Goal: Information Seeking & Learning: Learn about a topic

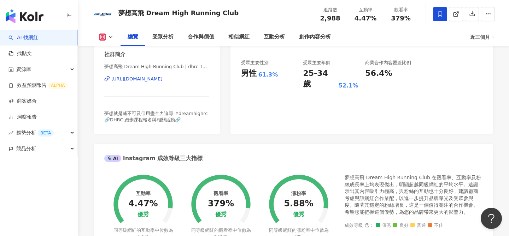
scroll to position [497, 0]
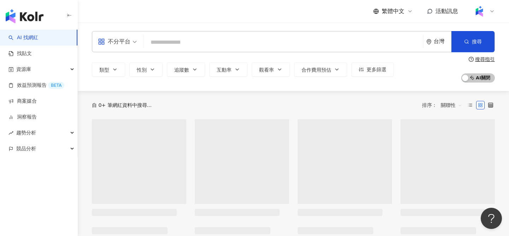
click at [187, 41] on input "search" at bounding box center [284, 42] width 274 height 13
type input "*"
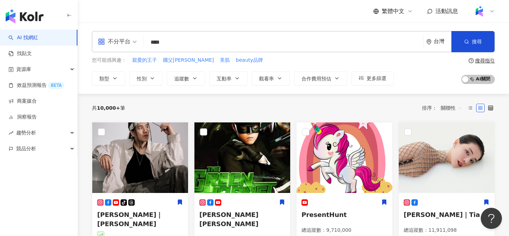
type input "****"
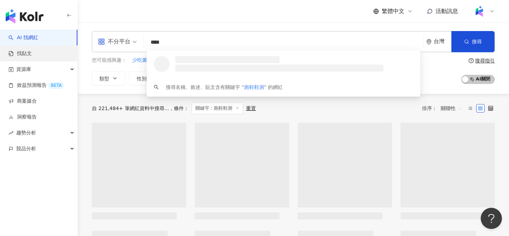
click at [32, 50] on link "找貼文" at bounding box center [19, 53] width 23 height 7
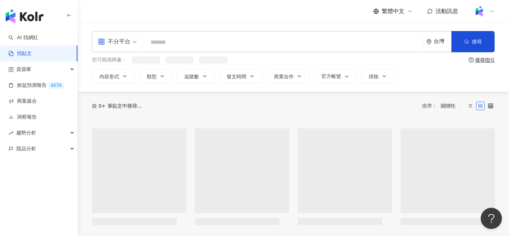
click at [183, 41] on input "search" at bounding box center [284, 42] width 274 height 15
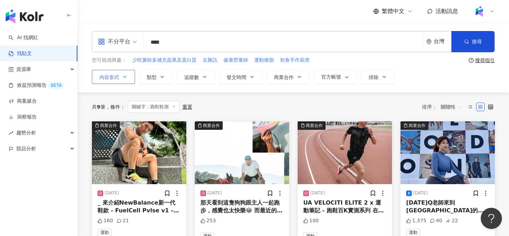
click at [129, 77] on button "內容形式" at bounding box center [113, 77] width 43 height 14
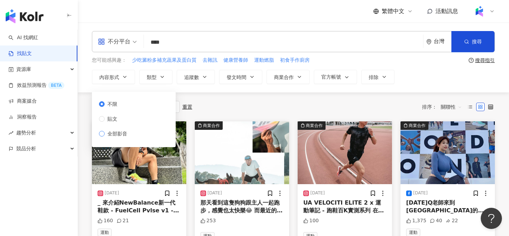
click at [115, 131] on span "全部影音" at bounding box center [117, 134] width 25 height 8
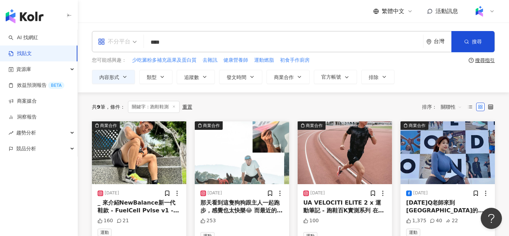
click at [128, 43] on div "不分平台" at bounding box center [114, 41] width 33 height 11
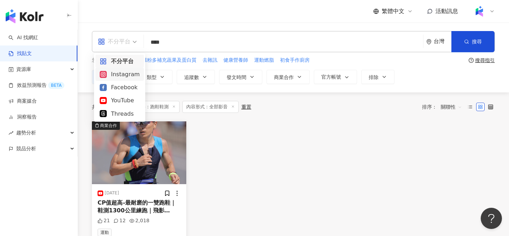
click at [118, 75] on div "Instagram" at bounding box center [120, 74] width 40 height 9
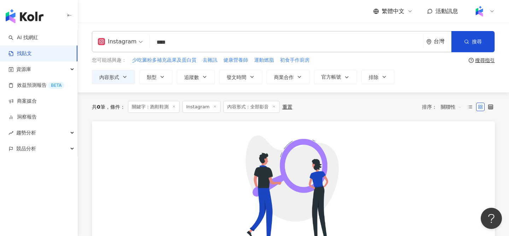
click at [165, 42] on input "****" at bounding box center [287, 42] width 268 height 15
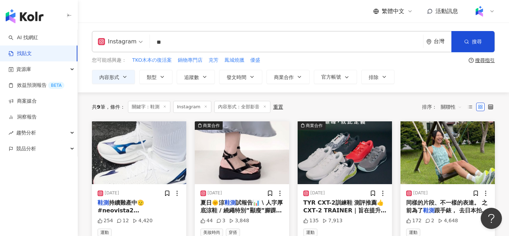
click at [203, 40] on input "**" at bounding box center [287, 42] width 268 height 15
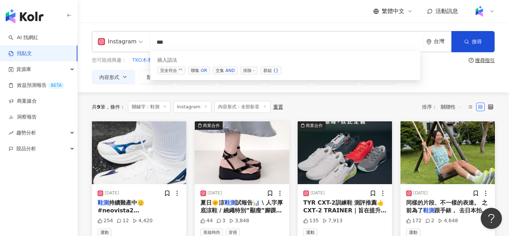
click at [217, 70] on span "交集 AND" at bounding box center [225, 71] width 25 height 8
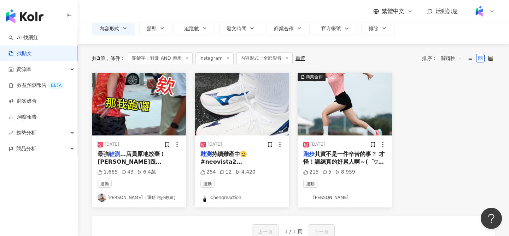
scroll to position [48, 0]
click at [265, 104] on img "button" at bounding box center [242, 104] width 94 height 63
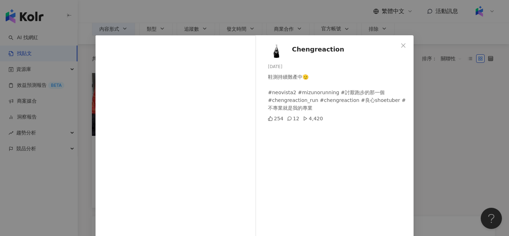
click at [439, 146] on div "Chengreaction 2025/6/15 鞋測持續難產中🫡 #neovista2 #mizunorunning #討厭跑步的那一個 #chengreac…" at bounding box center [254, 118] width 509 height 236
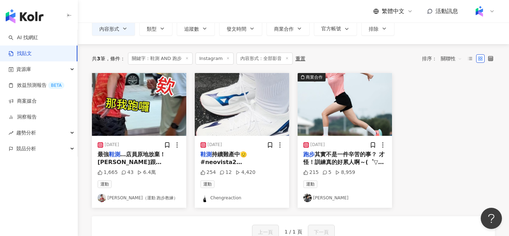
click at [356, 106] on img "button" at bounding box center [345, 104] width 94 height 63
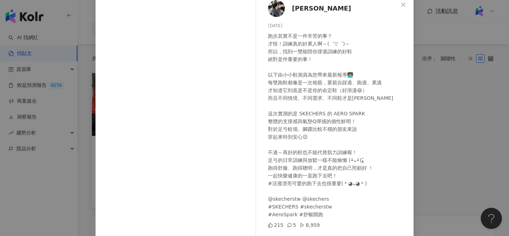
scroll to position [43, 0]
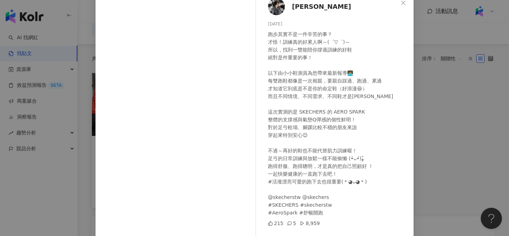
click at [90, 170] on div "Meimei Han 2025/6/30 跑步其實不是一件辛苦的事？ 才怪！訓練真的好累人啊～(゜▽゜)～ 所以，找到一雙能陪你撐過訓練的好鞋 絕對是件重要的…" at bounding box center [254, 118] width 509 height 236
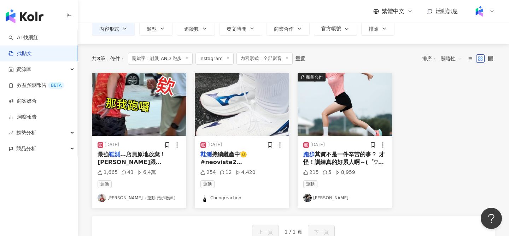
click at [150, 103] on img "button" at bounding box center [139, 104] width 94 height 63
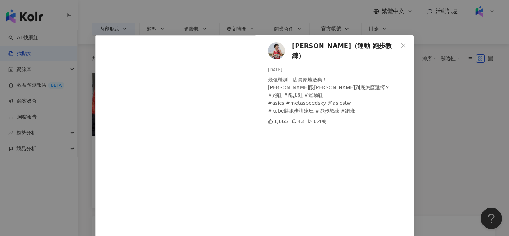
click at [457, 116] on div "黃俊麒 （運動 跑步教練） 2024/8/17 最強鞋測…店員原地放棄！ SKY跟EDGE到底怎麼選擇？ #跑鞋 #跑步鞋 #運動鞋 #asics #meta…" at bounding box center [254, 118] width 509 height 236
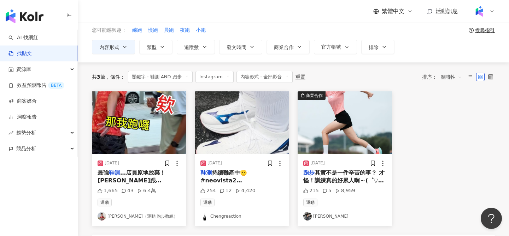
scroll to position [0, 0]
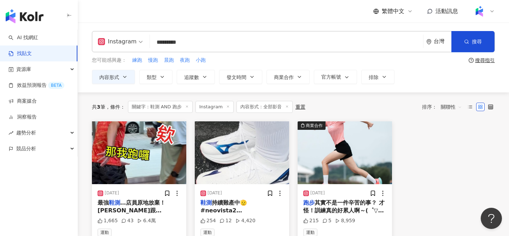
drag, startPoint x: 168, startPoint y: 41, endPoint x: 232, endPoint y: 41, distance: 64.3
click at [232, 41] on input "*********" at bounding box center [287, 42] width 268 height 15
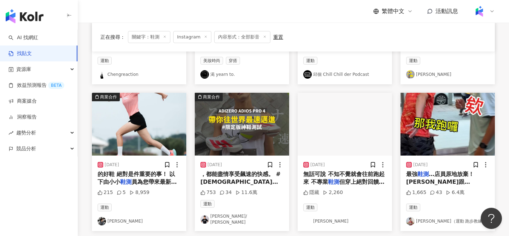
scroll to position [175, 0]
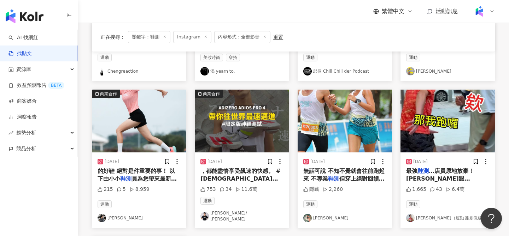
click at [169, 129] on img "button" at bounding box center [139, 121] width 94 height 63
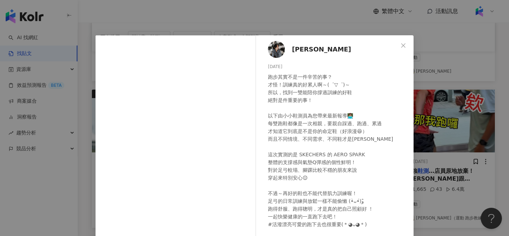
click at [402, 139] on div "跑步其實不是一件辛苦的事？ 才怪！訓練真的好累人啊～(゜▽゜)～ 所以，找到一雙能陪你撐過訓練的好鞋 絕對是件重要的事！ 以下由小小鞋測員為您帶來最新報導👩🏽…" at bounding box center [338, 166] width 140 height 187
click at [437, 125] on div "Meimei Han 2025/6/30 跑步其實不是一件辛苦的事？ 才怪！訓練真的好累人啊～(゜▽゜)～ 所以，找到一雙能陪你撐過訓練的好鞋 絕對是件重要的…" at bounding box center [254, 118] width 509 height 236
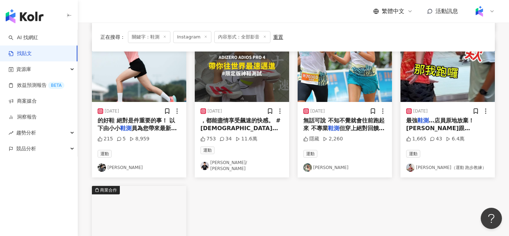
scroll to position [227, 0]
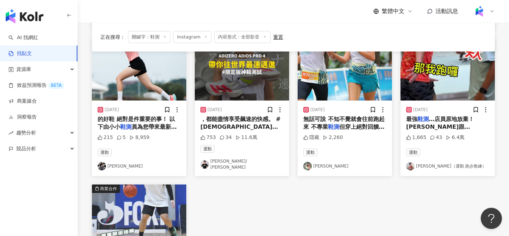
click at [343, 84] on img "button" at bounding box center [345, 69] width 94 height 63
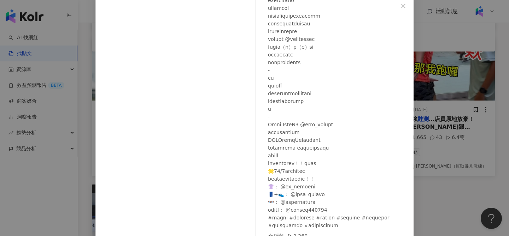
scroll to position [72, 0]
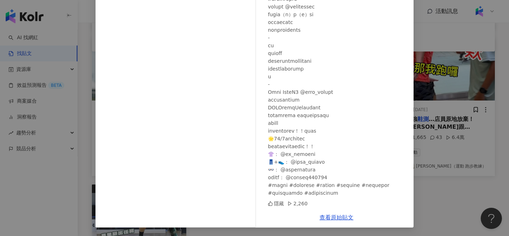
click at [437, 97] on div "朱朱🌟 2024/10/21 隱藏 2,260 查看原始貼文" at bounding box center [254, 118] width 509 height 236
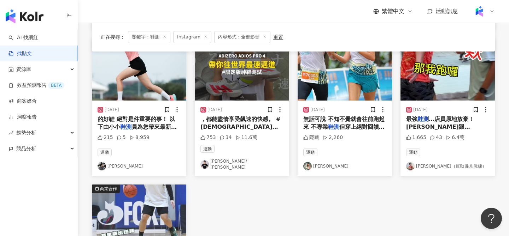
click at [454, 68] on img "button" at bounding box center [447, 69] width 94 height 63
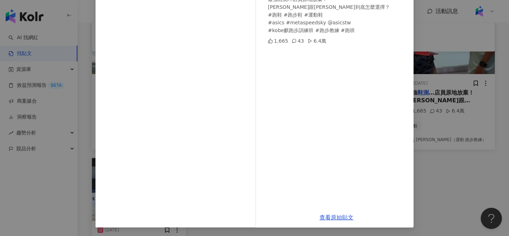
scroll to position [255, 0]
click at [412, 172] on div "黃俊麒 （運動 跑步教練） 2024/8/17 最強鞋測…店員原地放棄！ SKY跟EDGE到底怎麼選擇？ #跑鞋 #跑步鞋 #運動鞋 #asics #meta…" at bounding box center [336, 81] width 154 height 253
click at [442, 156] on div "黃俊麒 （運動 跑步教練） 2024/8/17 最強鞋測…店員原地放棄！ SKY跟EDGE到底怎麼選擇？ #跑鞋 #跑步鞋 #運動鞋 #asics #meta…" at bounding box center [254, 118] width 509 height 236
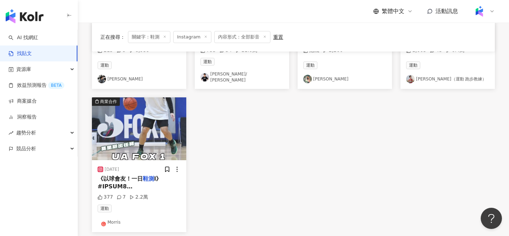
scroll to position [316, 0]
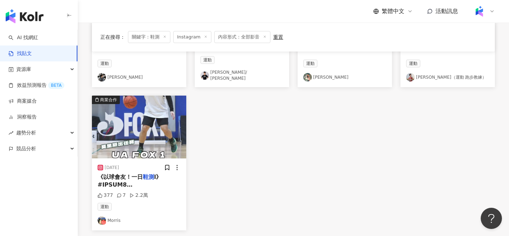
click at [144, 124] on img "button" at bounding box center [139, 127] width 94 height 63
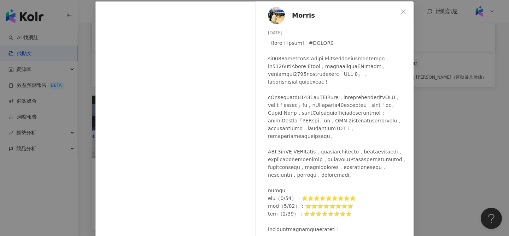
scroll to position [0, 0]
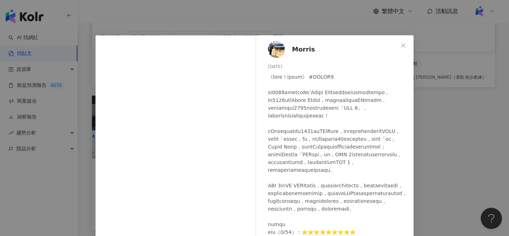
click at [448, 101] on div "Morris 2024/12/23 377 7 2.2萬 查看原始貼文" at bounding box center [254, 118] width 509 height 236
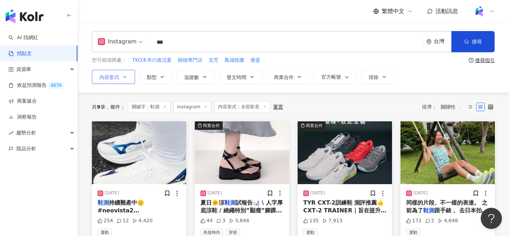
click at [123, 80] on icon "button" at bounding box center [125, 77] width 6 height 6
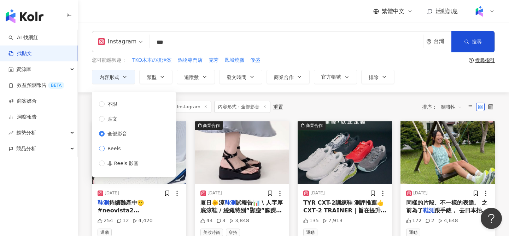
click at [117, 148] on span "Reels" at bounding box center [114, 149] width 19 height 8
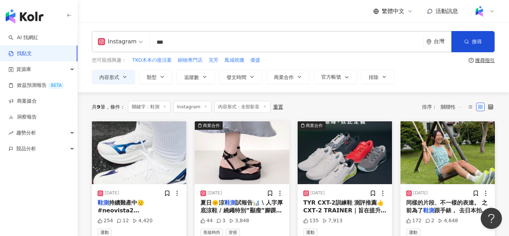
click at [325, 99] on div "共 9 筆 條件 ： 關鍵字：鞋測 Instagram 內容形式：全部影音 重置 排序： 關聯性" at bounding box center [293, 107] width 403 height 29
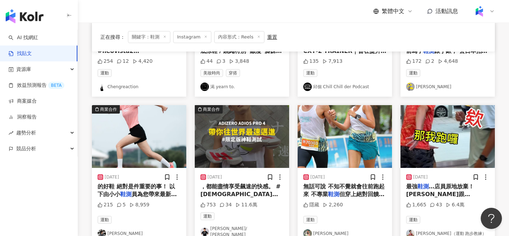
scroll to position [144, 0]
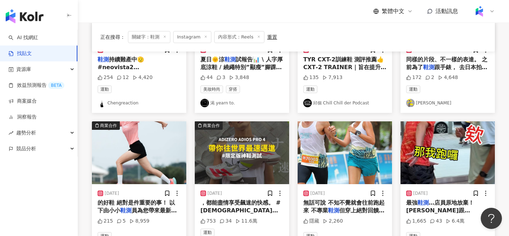
click at [255, 164] on img "button" at bounding box center [242, 153] width 94 height 63
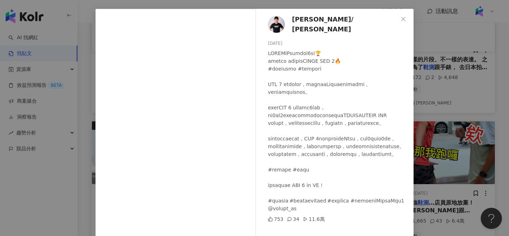
scroll to position [26, 0]
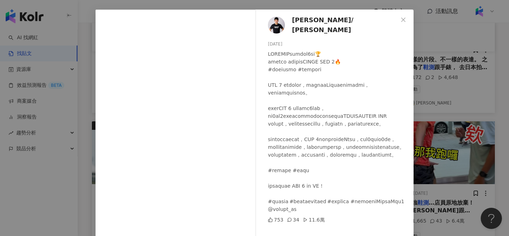
click at [423, 102] on div "吳承泰 / Wu Cheng Tai 2024/12/5 753 34 11.6萬 查看原始貼文" at bounding box center [254, 118] width 509 height 236
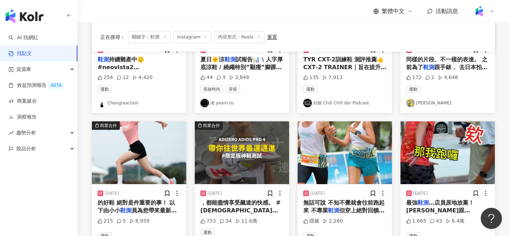
click at [371, 143] on img "button" at bounding box center [345, 153] width 94 height 63
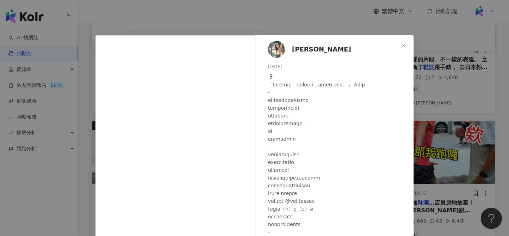
scroll to position [130, 0]
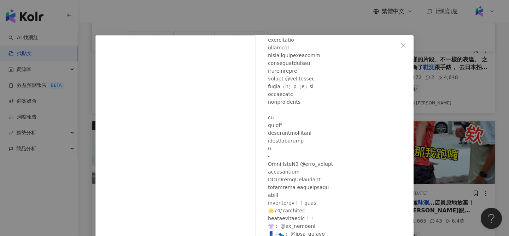
click at [444, 138] on div "朱朱🌟 2024/10/21 隱藏 2,260 查看原始貼文" at bounding box center [254, 118] width 509 height 236
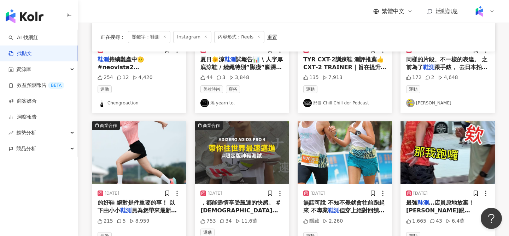
scroll to position [29, 0]
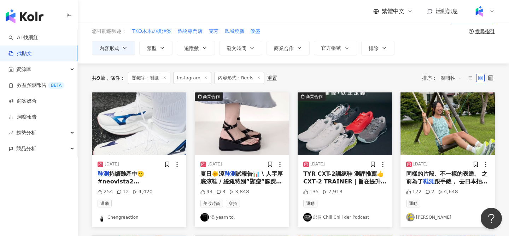
click at [441, 119] on img "button" at bounding box center [447, 124] width 94 height 63
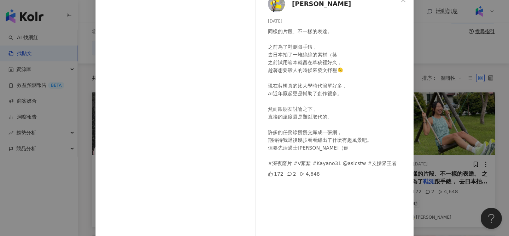
scroll to position [47, 0]
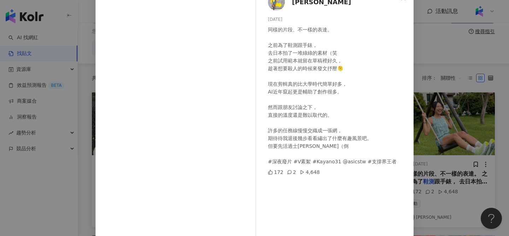
click at [428, 150] on div "Vita Huang 2024/7/20 同樣的片段、不一樣的表達。 之前為了鞋測跟手錶， 去日本拍了一堆綠綠的素材（笑 之前試用範本就留在草稿裡好久， 趁著…" at bounding box center [254, 118] width 509 height 236
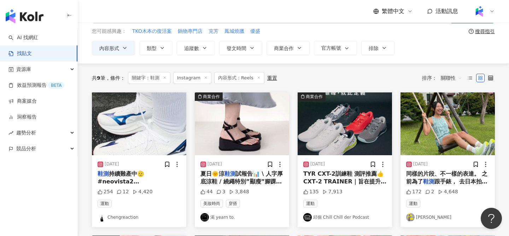
click at [145, 130] on img "button" at bounding box center [139, 124] width 94 height 63
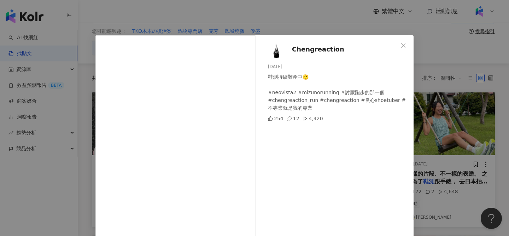
click at [438, 151] on div "Chengreaction 2025/6/15 鞋測持續難產中🫡 #neovista2 #mizunorunning #討厭跑步的那一個 #chengreac…" at bounding box center [254, 118] width 509 height 236
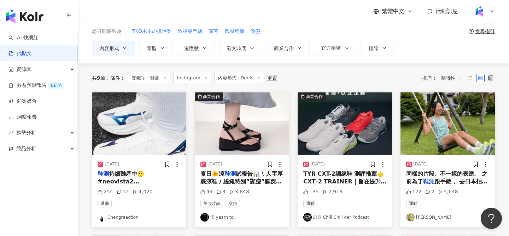
click at [353, 139] on img "button" at bounding box center [345, 124] width 94 height 63
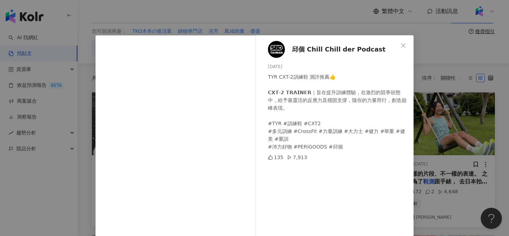
click at [471, 157] on div "邱個 Chill Chill der Podcast 2024/8/20 TYR CXT-2訓練鞋 測評推薦👍 𝗖𝗫𝗧-𝟮 𝗧𝗥𝗔𝗜𝗡𝗘𝗥｜旨在提升訓練體驗，…" at bounding box center [254, 118] width 509 height 236
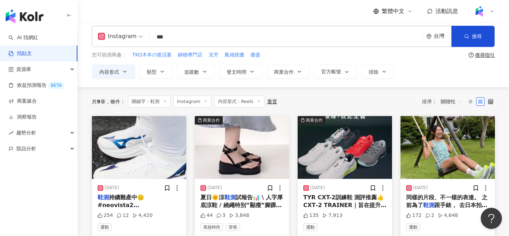
scroll to position [0, 0]
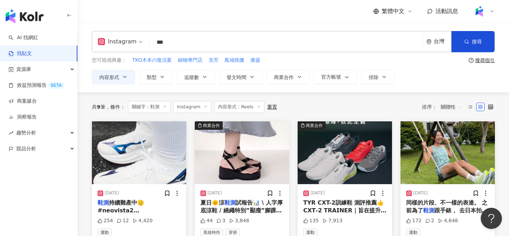
click at [192, 43] on input "**" at bounding box center [287, 42] width 268 height 15
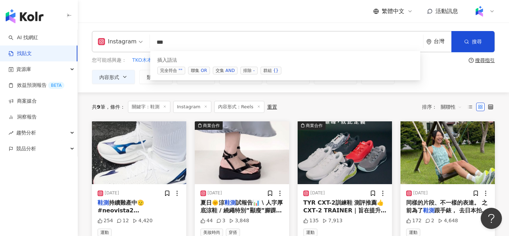
click at [184, 40] on input "**" at bounding box center [287, 42] width 268 height 15
click at [219, 70] on span "交集 AND" at bounding box center [225, 71] width 25 height 8
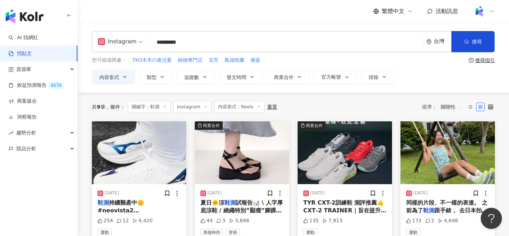
type input "*********"
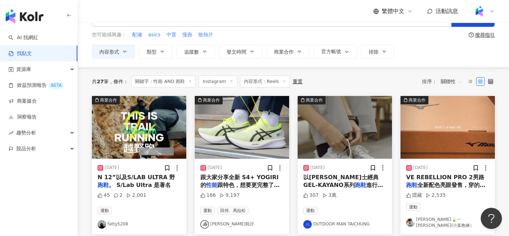
scroll to position [27, 0]
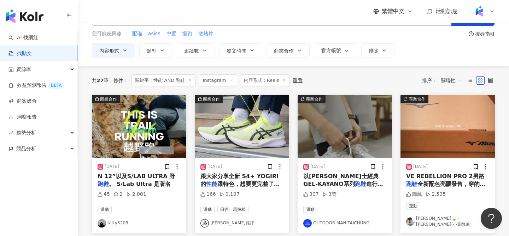
click at [163, 136] on img "button" at bounding box center [139, 126] width 94 height 63
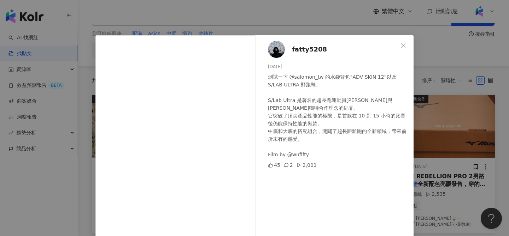
click at [443, 125] on div "fatty5208 2025/2/10 測試一下 @salomon_tw 的水袋背包”ADV SKIN 12”以及S/LAB ULTRA 野跑鞋。 S/Lab…" at bounding box center [254, 118] width 509 height 236
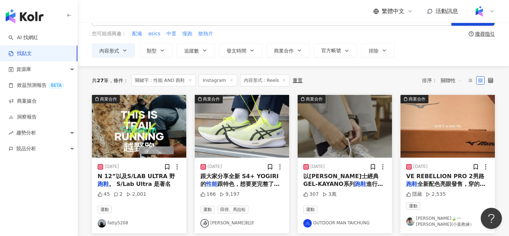
click at [247, 135] on img "button" at bounding box center [242, 126] width 94 height 63
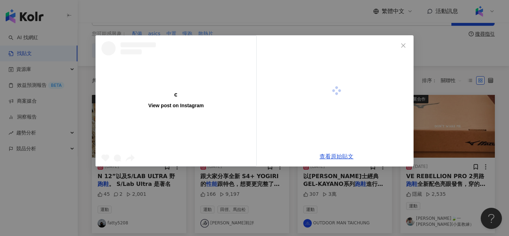
click at [247, 135] on div "View post on Instagram" at bounding box center [176, 101] width 160 height 131
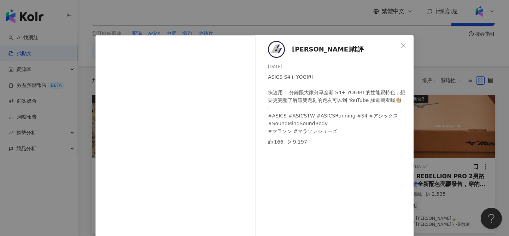
click at [438, 133] on div "布魯斯鞋評 2025/1/22 ASICS S4+ YOGIRI - 快速用 1 分鐘跟大家分享全新 S4+ YOGIRI 的性能跟特色，想要更完整了解這雙跑…" at bounding box center [254, 118] width 509 height 236
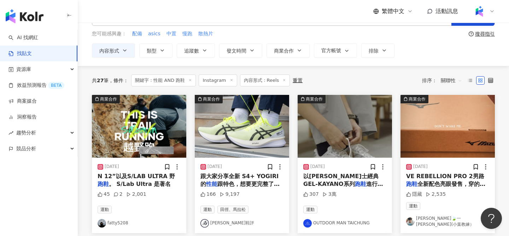
click at [351, 131] on img "button" at bounding box center [345, 126] width 94 height 63
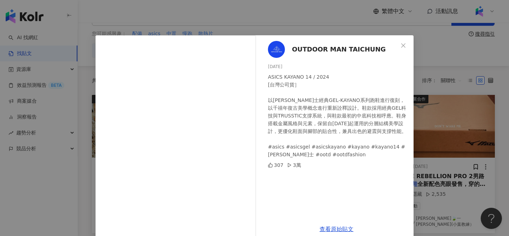
click at [442, 134] on div "OUTDOOR MAN TAICHUNG 2024/8/12 ASICS KAYANO 14 / 2024 [台灣公司貨］ 以亞瑟士經典GEL-KAYANO系…" at bounding box center [254, 118] width 509 height 236
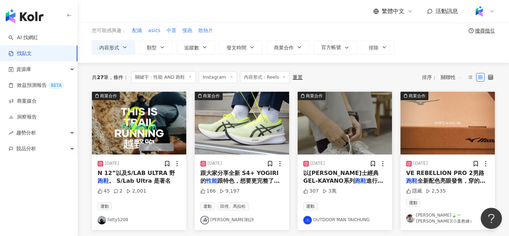
scroll to position [0, 0]
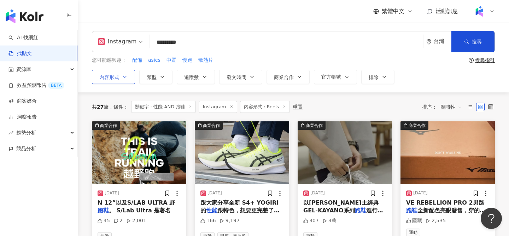
click at [117, 76] on span "內容形式" at bounding box center [109, 78] width 20 height 6
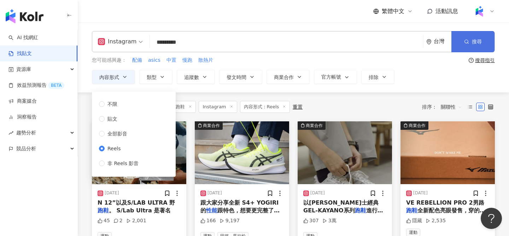
click at [464, 47] on button "搜尋" at bounding box center [472, 41] width 43 height 21
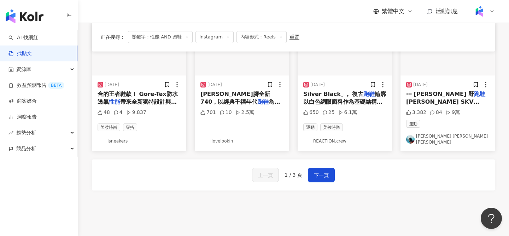
scroll to position [331, 0]
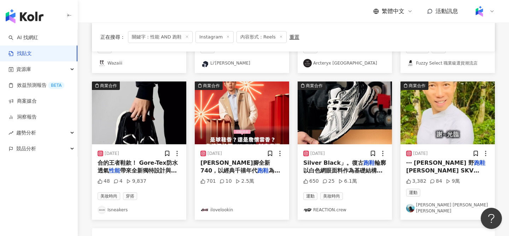
click at [448, 108] on img "button" at bounding box center [447, 113] width 94 height 63
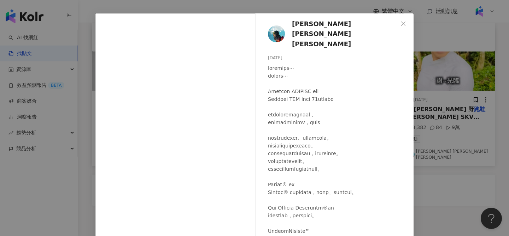
scroll to position [4, 0]
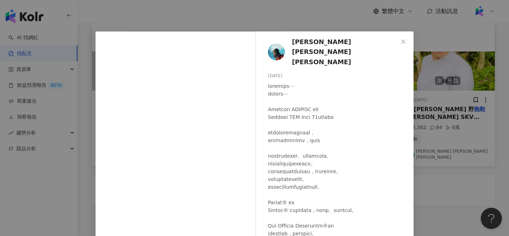
click at [447, 130] on div "陳彥博 Tommy Chen 2024/5/17 3,382 84 9萬 查看原始貼文" at bounding box center [254, 118] width 509 height 236
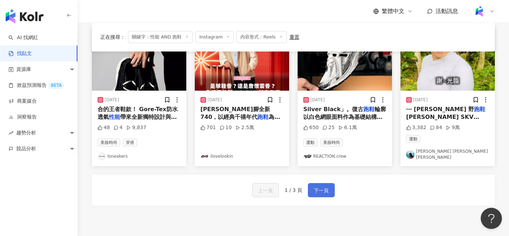
scroll to position [386, 0]
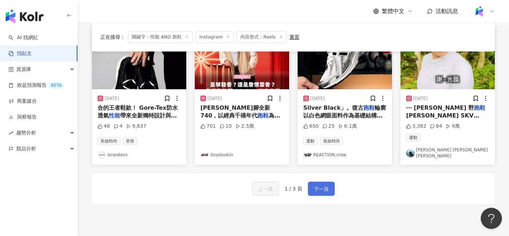
click at [326, 185] on span "下一頁" at bounding box center [321, 189] width 15 height 8
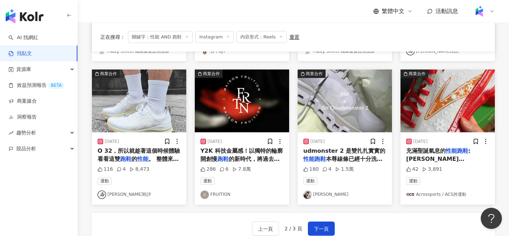
scroll to position [342, 0]
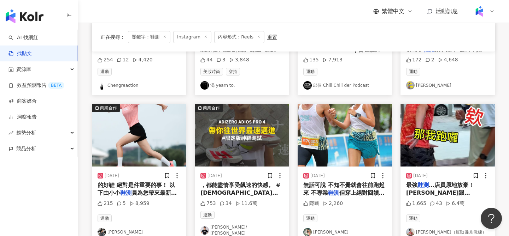
scroll to position [158, 0]
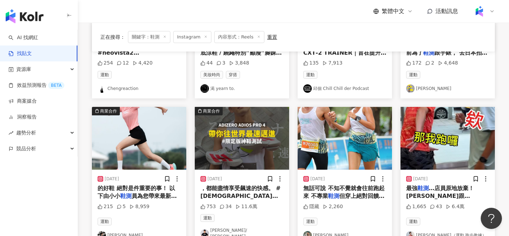
click at [262, 139] on img "button" at bounding box center [242, 138] width 94 height 63
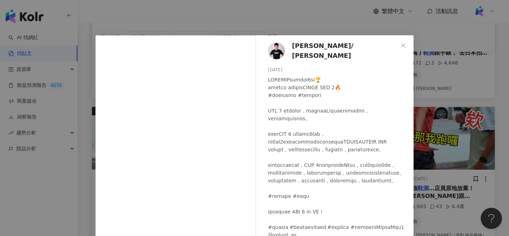
click at [446, 124] on div "吳承泰 / Wu Cheng Tai 2024/12/5 753 34 11.6萬 查看原始貼文" at bounding box center [254, 118] width 509 height 236
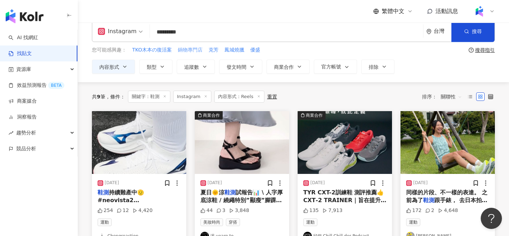
scroll to position [12, 0]
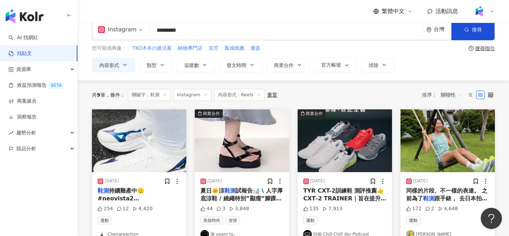
click at [193, 29] on input "*********" at bounding box center [287, 30] width 268 height 15
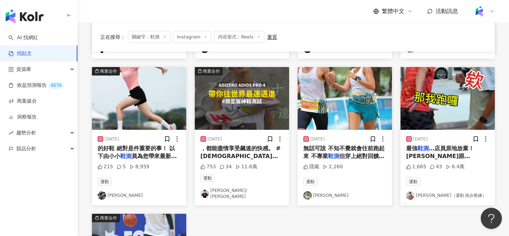
scroll to position [201, 0]
